Goal: Navigation & Orientation: Find specific page/section

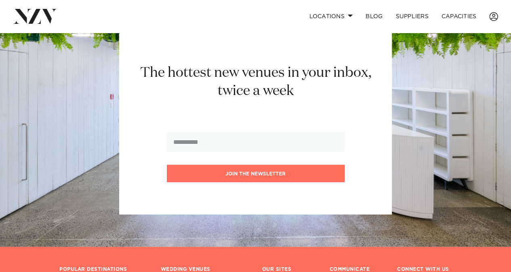
scroll to position [740, 0]
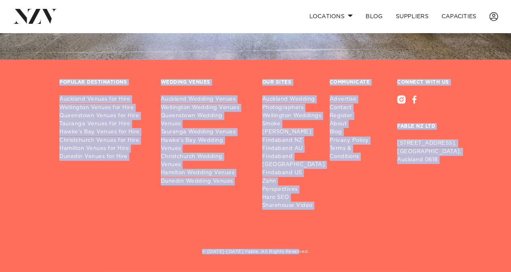
scroll to position [1238, 0]
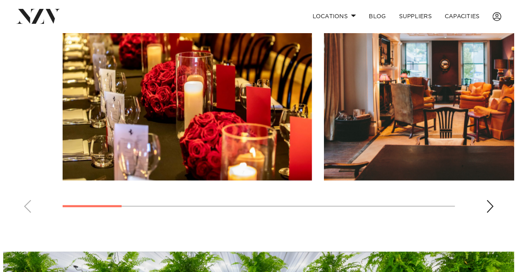
scroll to position [749, 0]
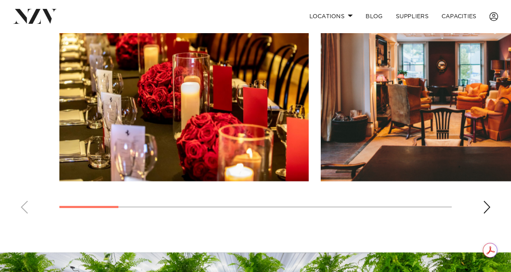
click at [483, 213] on div "Next slide" at bounding box center [486, 206] width 8 height 13
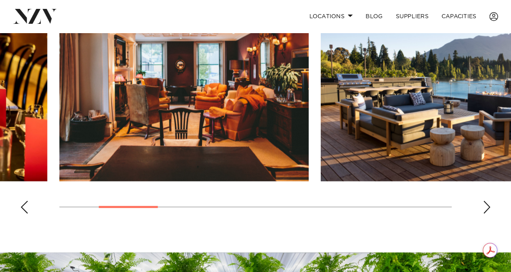
click at [483, 213] on div "Next slide" at bounding box center [486, 206] width 8 height 13
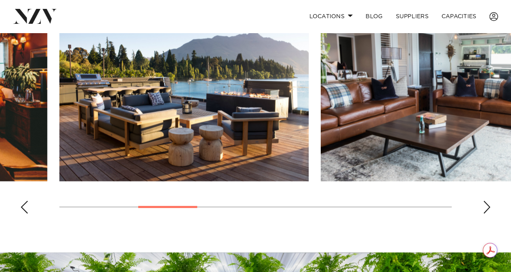
click at [483, 213] on div "Next slide" at bounding box center [486, 206] width 8 height 13
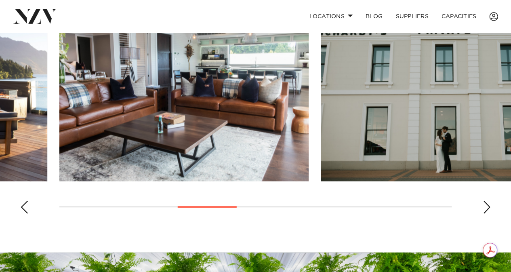
click at [483, 213] on div "Next slide" at bounding box center [486, 206] width 8 height 13
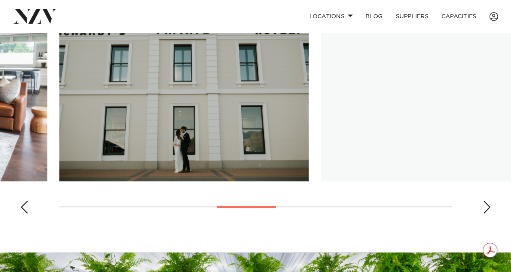
click at [483, 213] on div "Next slide" at bounding box center [486, 206] width 8 height 13
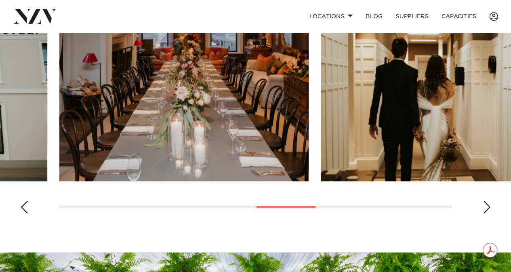
click at [194, 173] on img "6 / 10" at bounding box center [183, 89] width 249 height 183
